Goal: Transaction & Acquisition: Book appointment/travel/reservation

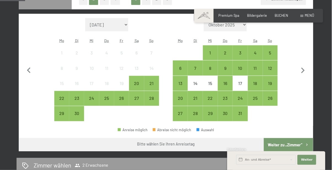
scroll to position [144, 0]
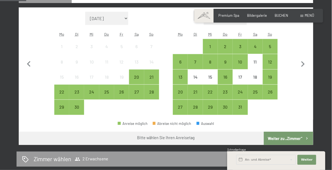
scroll to position [150, 0]
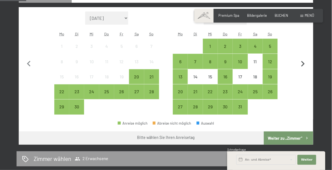
click at [307, 65] on icon "button" at bounding box center [303, 64] width 12 height 12
select select "2025-10-01"
select select "2025-11-01"
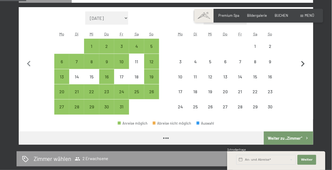
select select "2025-10-01"
select select "2025-11-01"
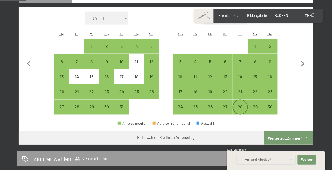
click at [241, 106] on div "28" at bounding box center [240, 112] width 14 height 14
select select "2025-10-01"
select select "2025-11-01"
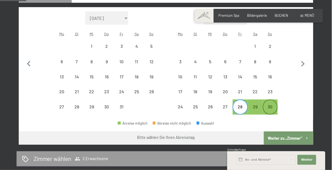
click at [273, 106] on div "30" at bounding box center [270, 112] width 14 height 14
select select "2025-10-01"
select select "2025-11-01"
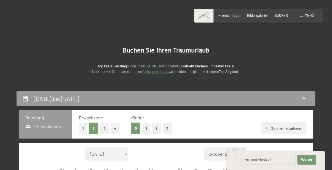
scroll to position [0, 0]
